Goal: Find specific fact: Find specific page/section

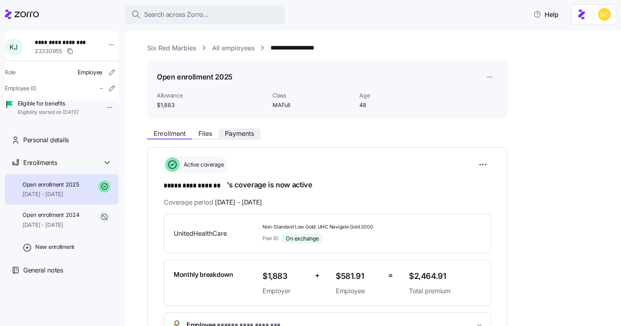
click at [232, 132] on span "Payments" at bounding box center [239, 133] width 29 height 6
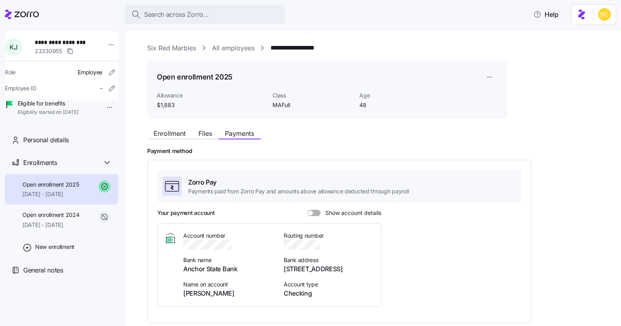
scroll to position [44, 0]
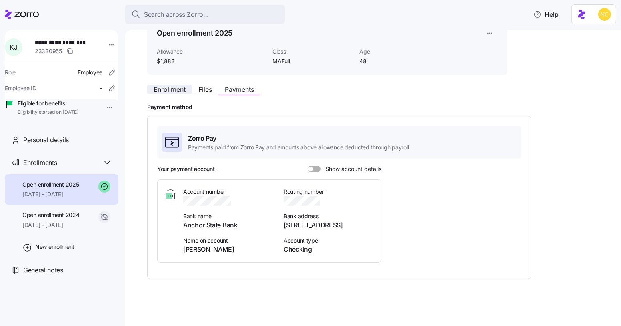
click at [180, 92] on span "Enrollment" at bounding box center [170, 89] width 32 height 6
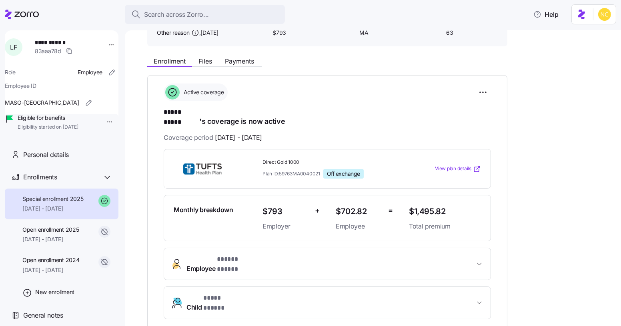
scroll to position [71, 0]
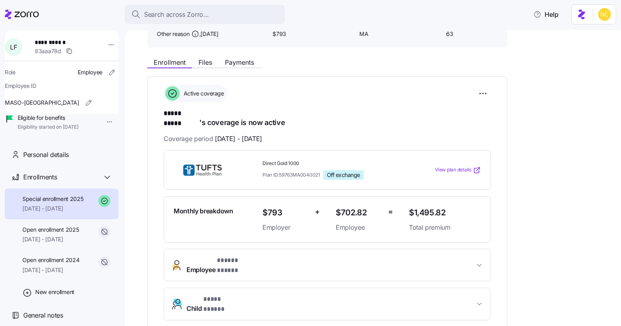
click at [243, 72] on div "**********" at bounding box center [378, 325] width 462 height 543
click at [243, 71] on div "**********" at bounding box center [378, 325] width 462 height 543
click at [241, 65] on span "Payments" at bounding box center [239, 62] width 29 height 6
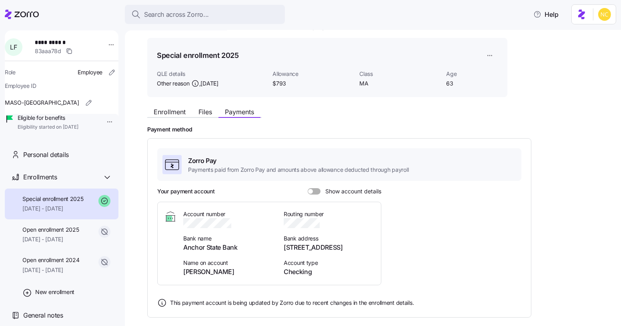
scroll to position [60, 0]
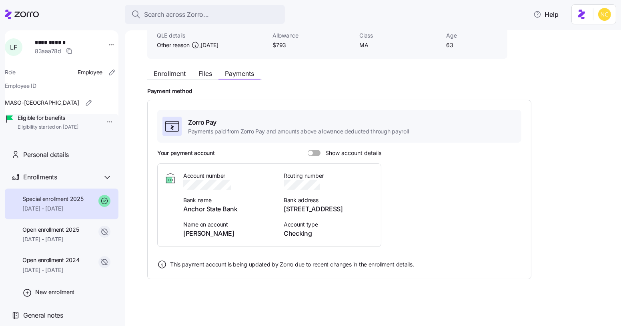
click at [307, 156] on div "Your payment account Show account details" at bounding box center [269, 153] width 224 height 8
click at [311, 156] on div "Your payment account Show account details" at bounding box center [269, 153] width 224 height 8
click at [313, 152] on span at bounding box center [317, 153] width 8 height 6
click at [307, 150] on input "Show account details" at bounding box center [307, 150] width 0 height 0
click at [236, 184] on icon "button" at bounding box center [237, 185] width 8 height 8
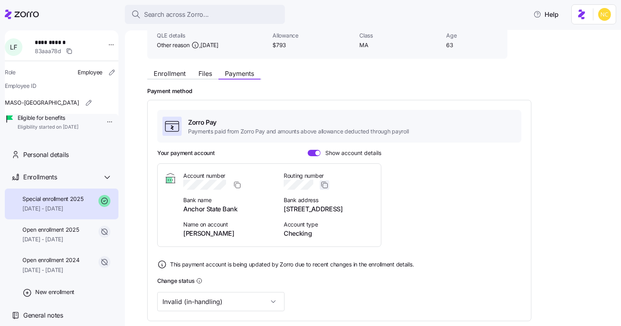
click at [326, 186] on icon "button" at bounding box center [324, 185] width 8 height 8
click at [239, 181] on icon "button" at bounding box center [237, 185] width 8 height 8
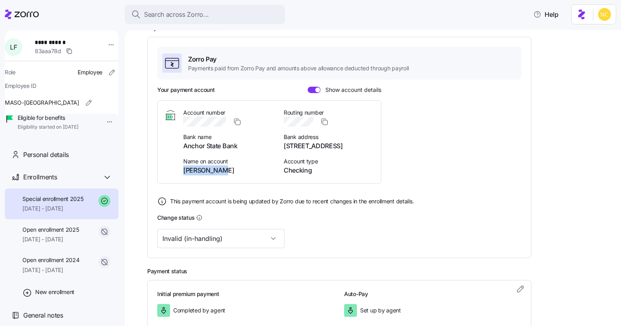
drag, startPoint x: 182, startPoint y: 170, endPoint x: 226, endPoint y: 172, distance: 44.0
click at [226, 172] on span "Linda Fusco" at bounding box center [228, 171] width 91 height 10
copy span "Linda Fusco"
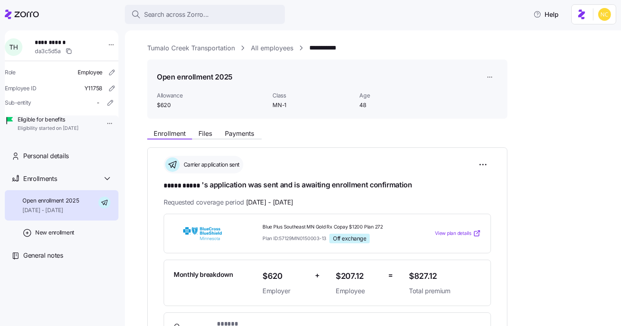
click at [540, 124] on div "**********" at bounding box center [378, 282] width 462 height 479
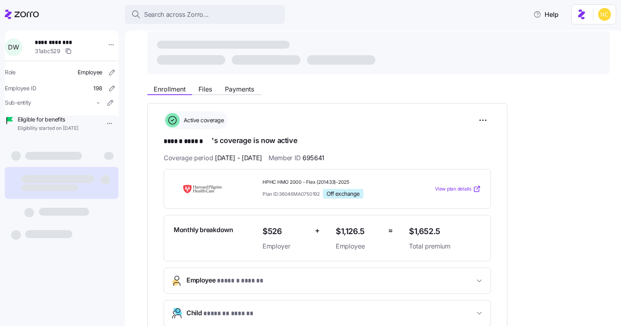
scroll to position [27, 0]
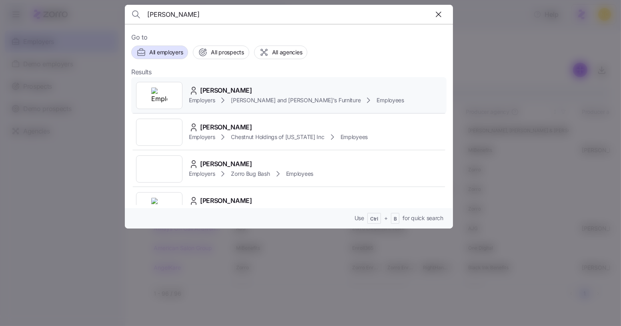
type input "[PERSON_NAME]"
click at [257, 90] on div "[PERSON_NAME]" at bounding box center [296, 91] width 215 height 10
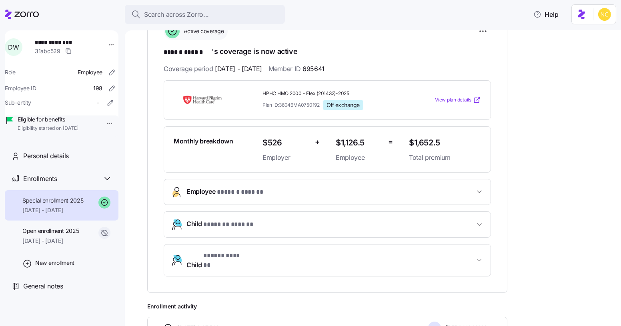
scroll to position [135, 0]
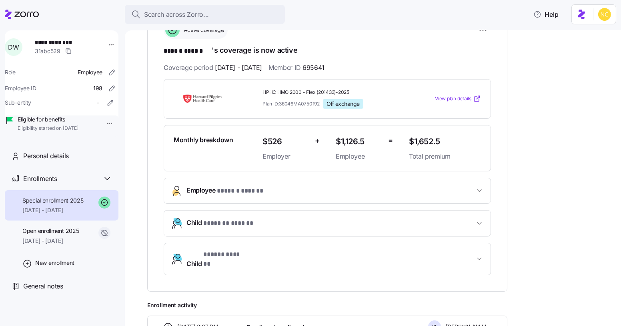
click at [269, 224] on span "Child * ******* ****** *" at bounding box center [330, 223] width 288 height 11
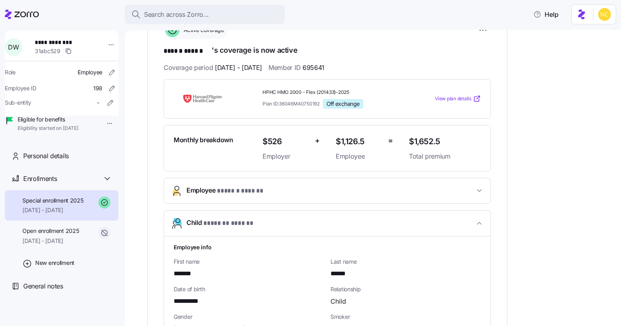
click at [269, 224] on span "Child * ******* ****** *" at bounding box center [330, 223] width 288 height 11
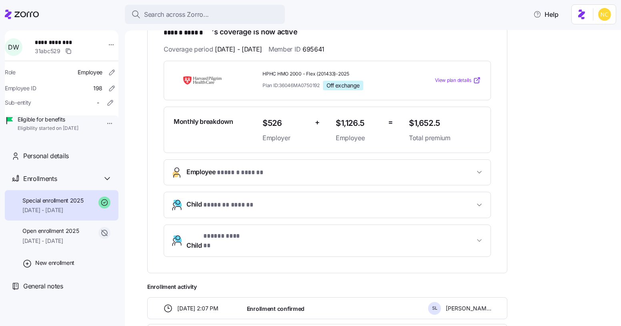
scroll to position [0, 0]
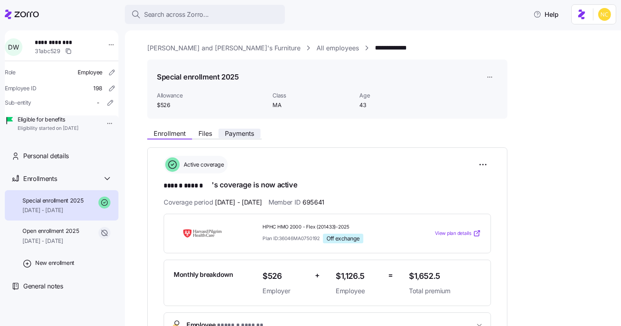
click at [236, 136] on span "Payments" at bounding box center [239, 133] width 29 height 6
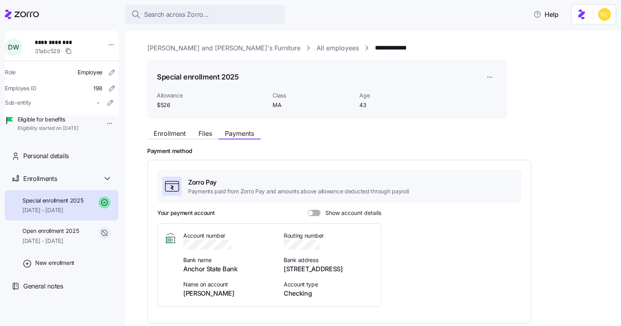
scroll to position [44, 0]
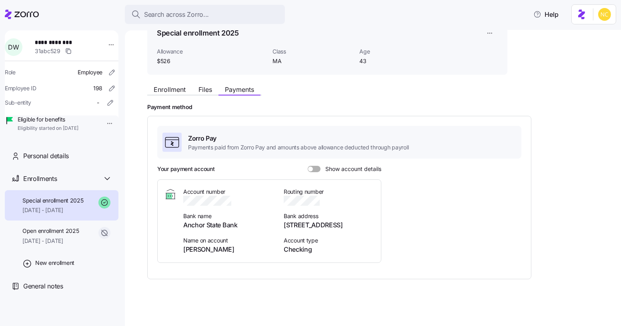
click at [309, 167] on span at bounding box center [310, 169] width 5 height 5
click at [307, 166] on input "Show account details" at bounding box center [307, 166] width 0 height 0
click at [239, 202] on icon "button" at bounding box center [239, 201] width 8 height 8
click at [324, 197] on span "button" at bounding box center [324, 201] width 9 height 9
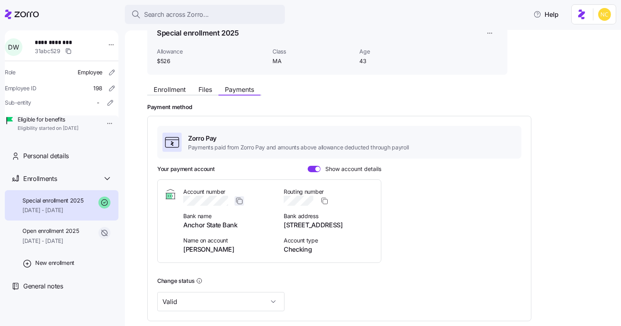
click at [234, 199] on button "button" at bounding box center [239, 201] width 10 height 10
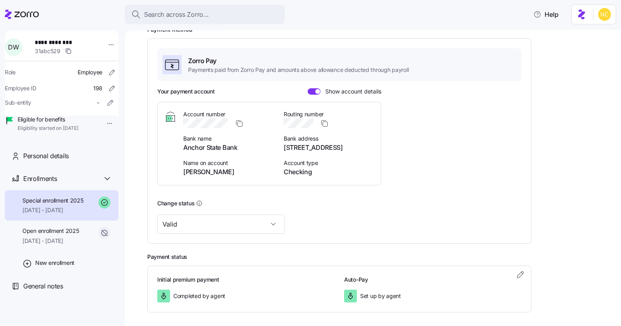
scroll to position [122, 0]
drag, startPoint x: 180, startPoint y: 172, endPoint x: 246, endPoint y: 166, distance: 66.7
click at [246, 166] on div "Account number Bank name Anchor State Bank Name on account [PERSON_NAME] Routin…" at bounding box center [269, 143] width 210 height 67
drag, startPoint x: 234, startPoint y: 169, endPoint x: 182, endPoint y: 170, distance: 51.2
click at [183, 170] on span "[PERSON_NAME]" at bounding box center [228, 172] width 91 height 10
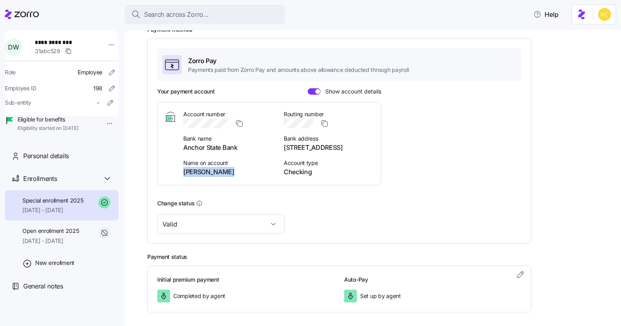
copy span "[PERSON_NAME]"
